Goal: Transaction & Acquisition: Purchase product/service

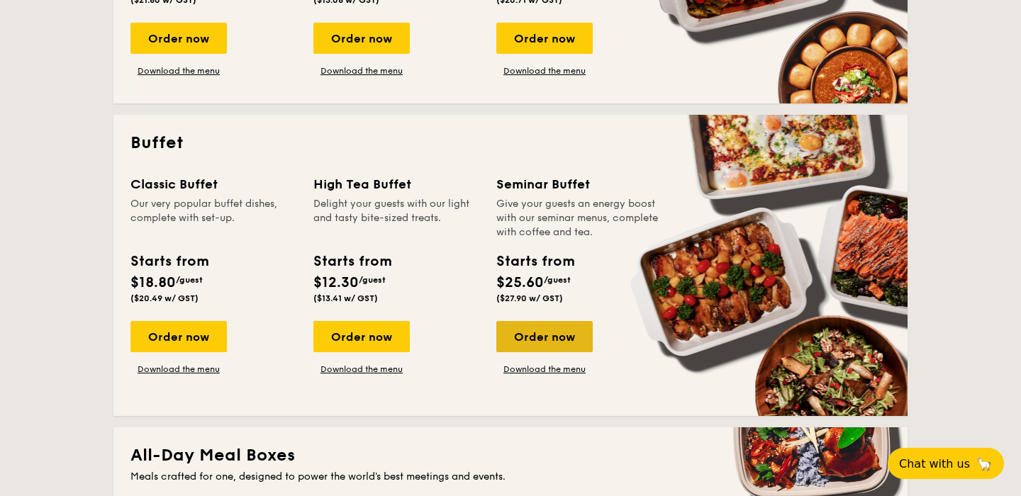
scroll to position [527, 0]
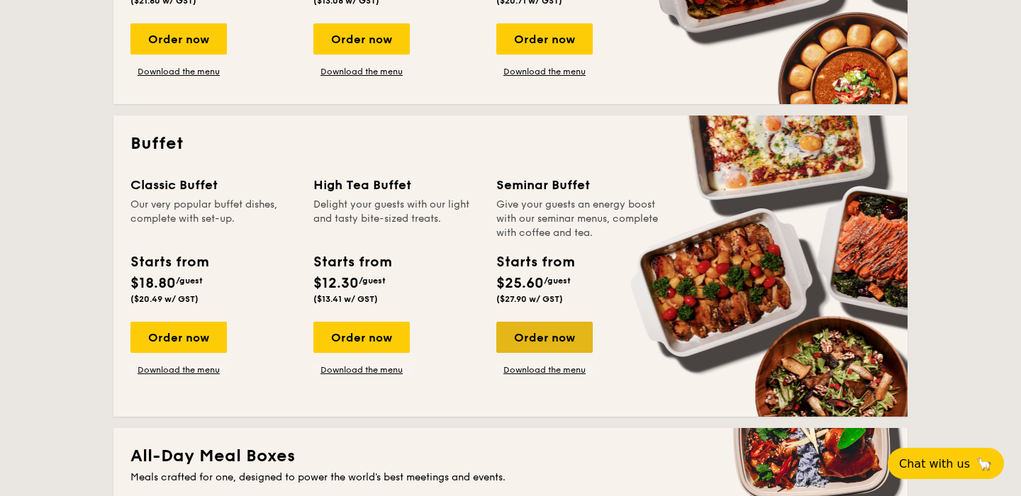
click at [544, 335] on div "Order now" at bounding box center [544, 337] width 96 height 31
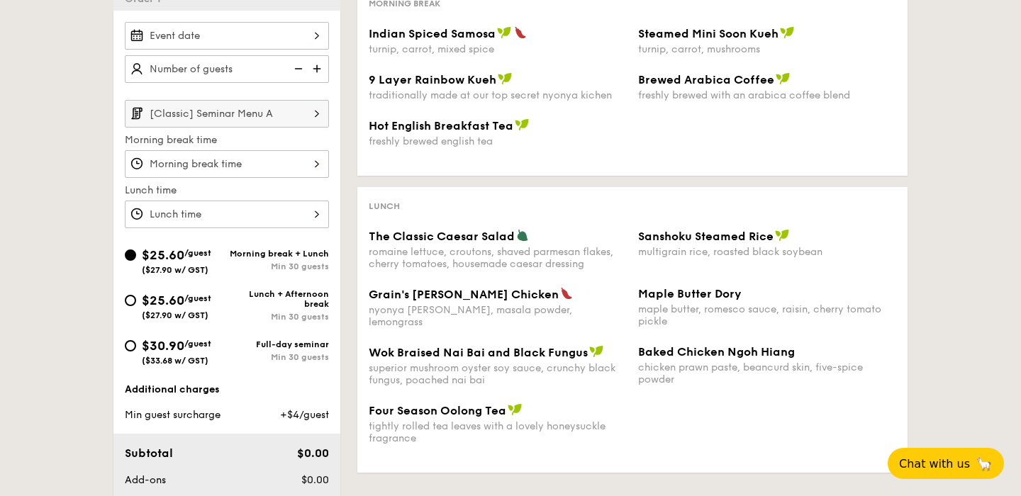
scroll to position [364, 0]
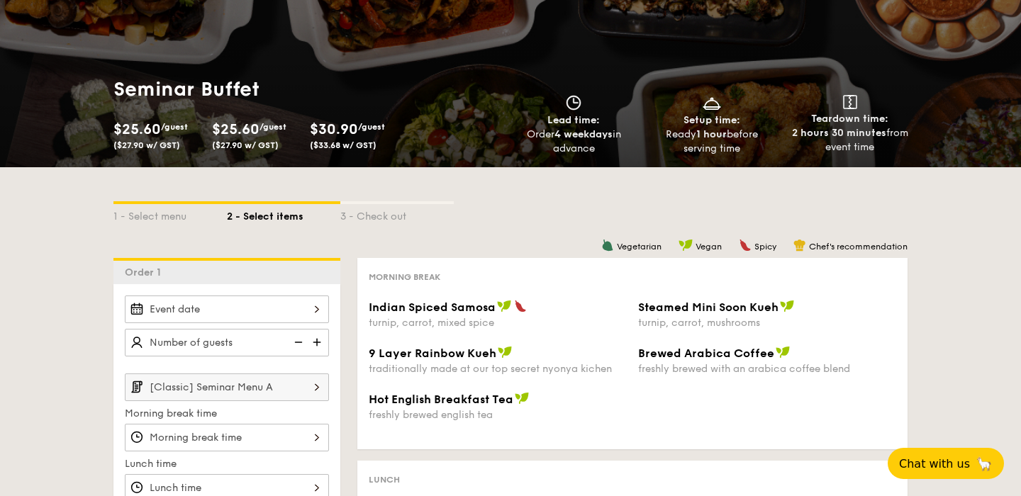
scroll to position [2077, 0]
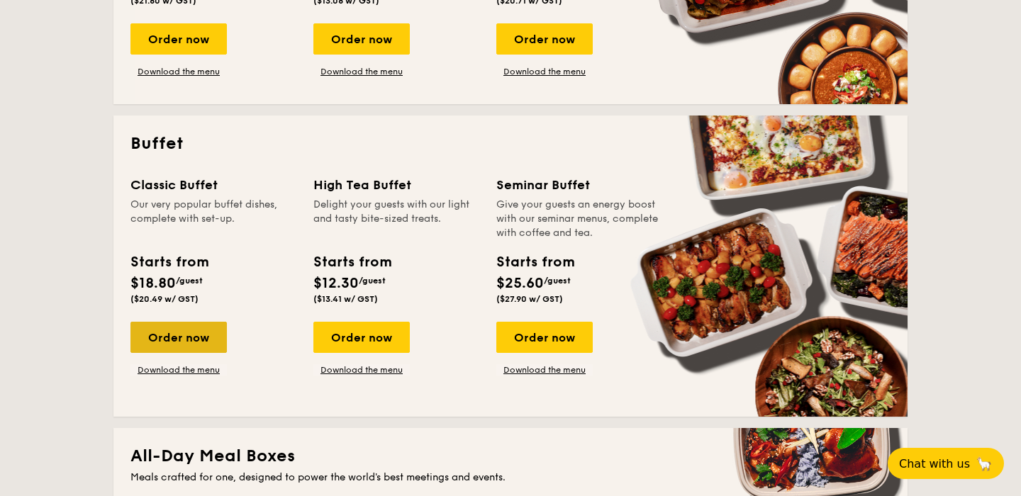
scroll to position [527, 0]
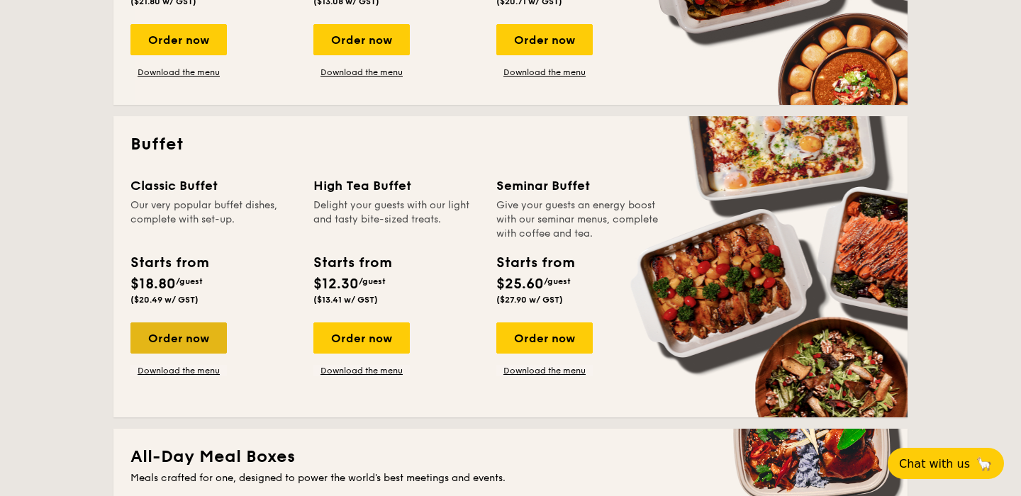
click at [184, 338] on div "Order now" at bounding box center [178, 337] width 96 height 31
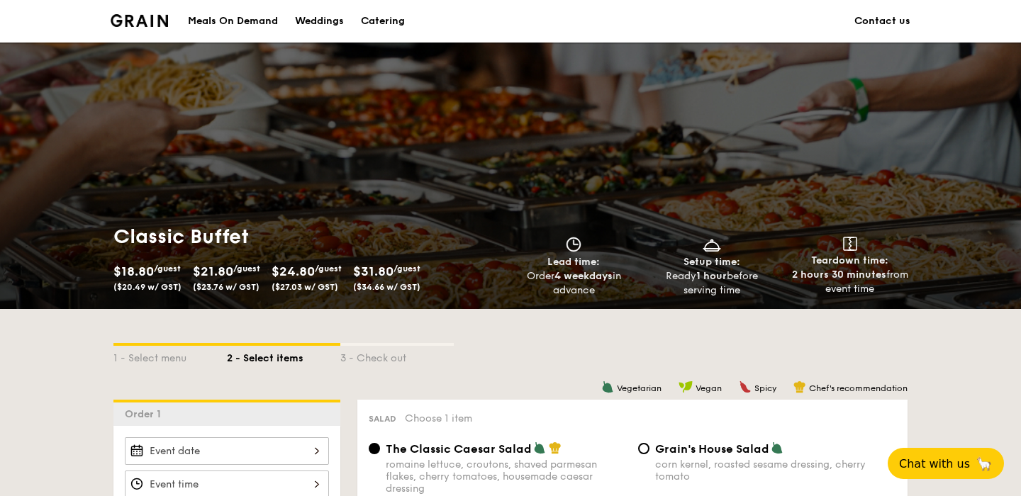
scroll to position [2072, 0]
